Goal: Information Seeking & Learning: Learn about a topic

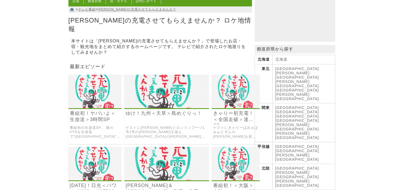
scroll to position [81, 0]
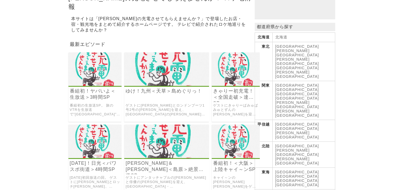
click at [319, 183] on link "[GEOGRAPHIC_DATA]" at bounding box center [297, 185] width 44 height 4
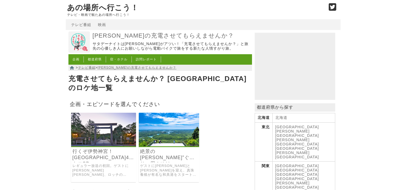
click at [171, 133] on img at bounding box center [169, 130] width 60 height 34
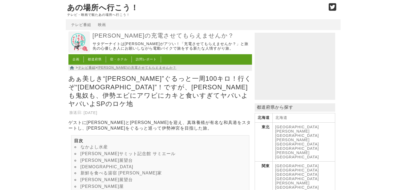
click at [84, 166] on link "神明神社" at bounding box center [107, 167] width 53 height 5
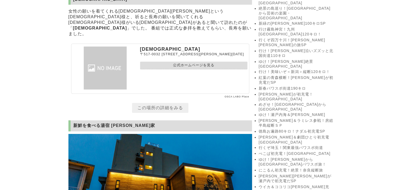
scroll to position [857, 0]
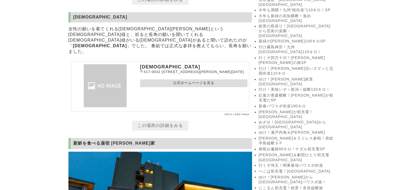
click at [183, 87] on link "公式ホームページを見る" at bounding box center [193, 83] width 107 height 8
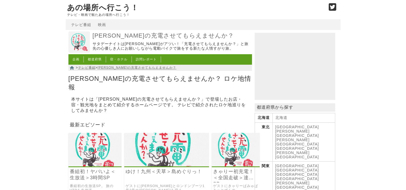
drag, startPoint x: 321, startPoint y: 183, endPoint x: 306, endPoint y: 177, distance: 16.3
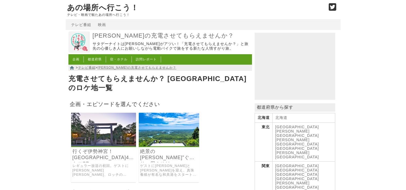
click at [156, 133] on img at bounding box center [169, 130] width 60 height 34
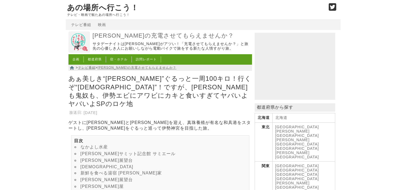
click at [113, 173] on link "新鮮を食べる湯宿 [PERSON_NAME]家" at bounding box center [121, 173] width 81 height 5
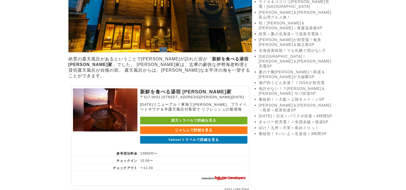
scroll to position [1083, 0]
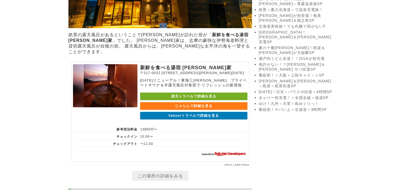
click at [198, 120] on link "Yahoo!トラベルで詳細を見る" at bounding box center [193, 116] width 107 height 8
click at [188, 100] on link "楽天トラベルで詳細を見る" at bounding box center [193, 97] width 107 height 8
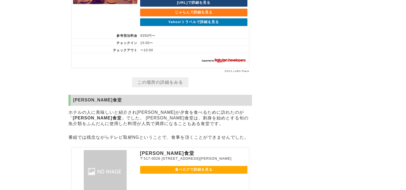
scroll to position [2345, 0]
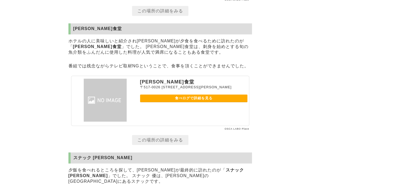
click at [165, 102] on link "食べログで詳細を見る" at bounding box center [193, 99] width 107 height 8
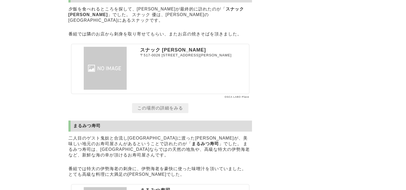
scroll to position [2533, 0]
